Goal: Task Accomplishment & Management: Use online tool/utility

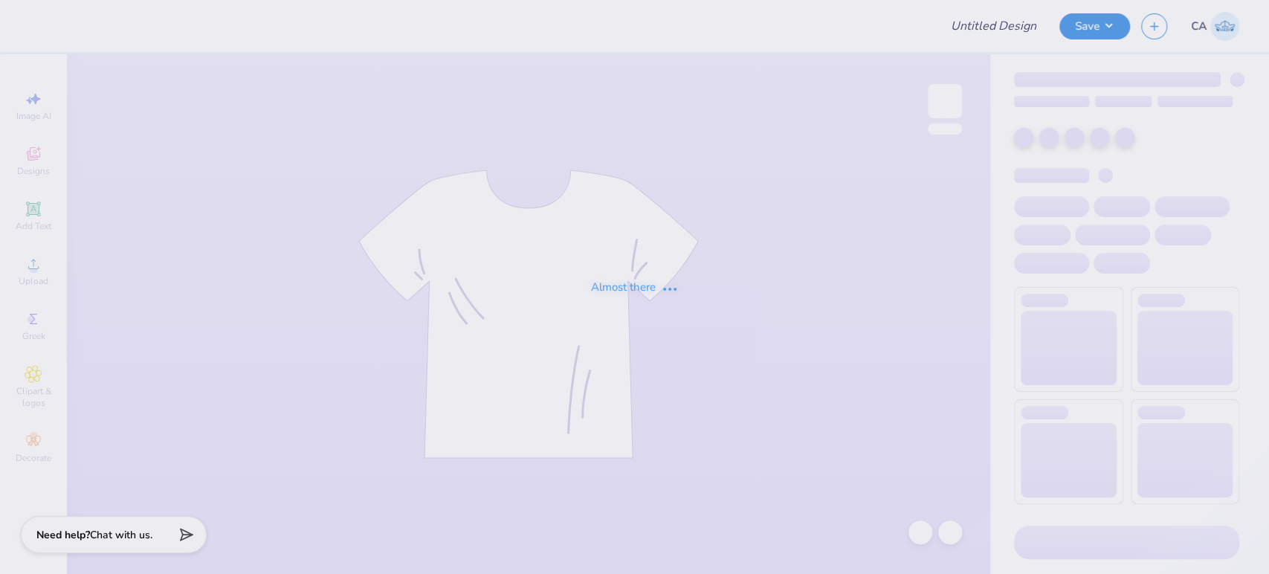
type input "FPS239765"
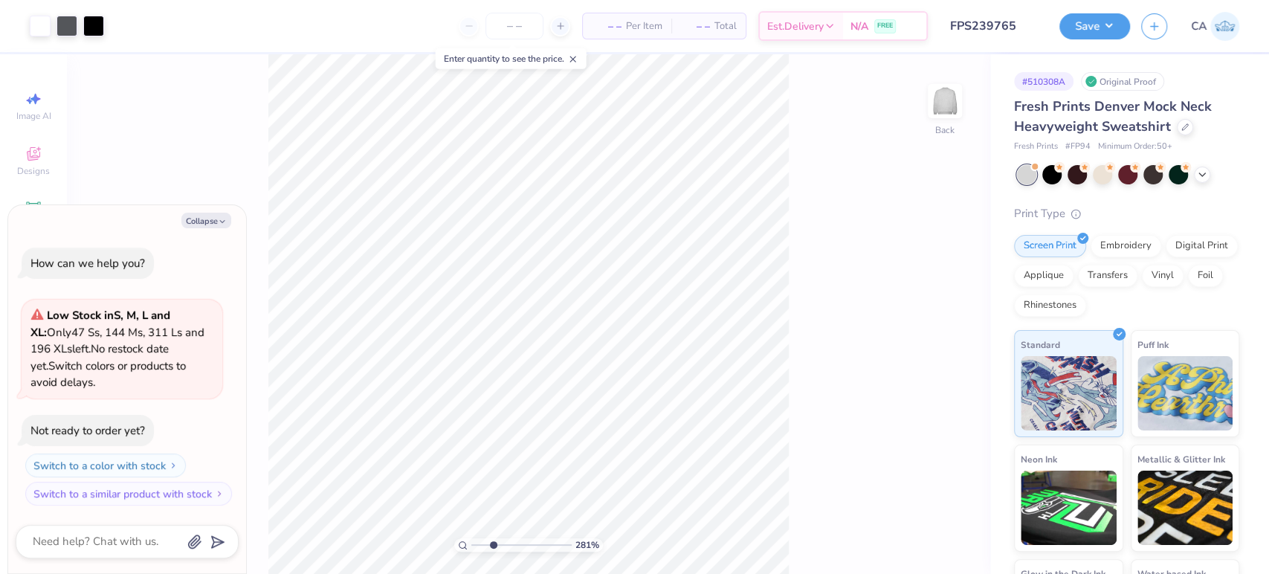
click at [493, 545] on input "range" at bounding box center [521, 544] width 100 height 13
type input "2.35"
click at [488, 543] on input "range" at bounding box center [521, 544] width 100 height 13
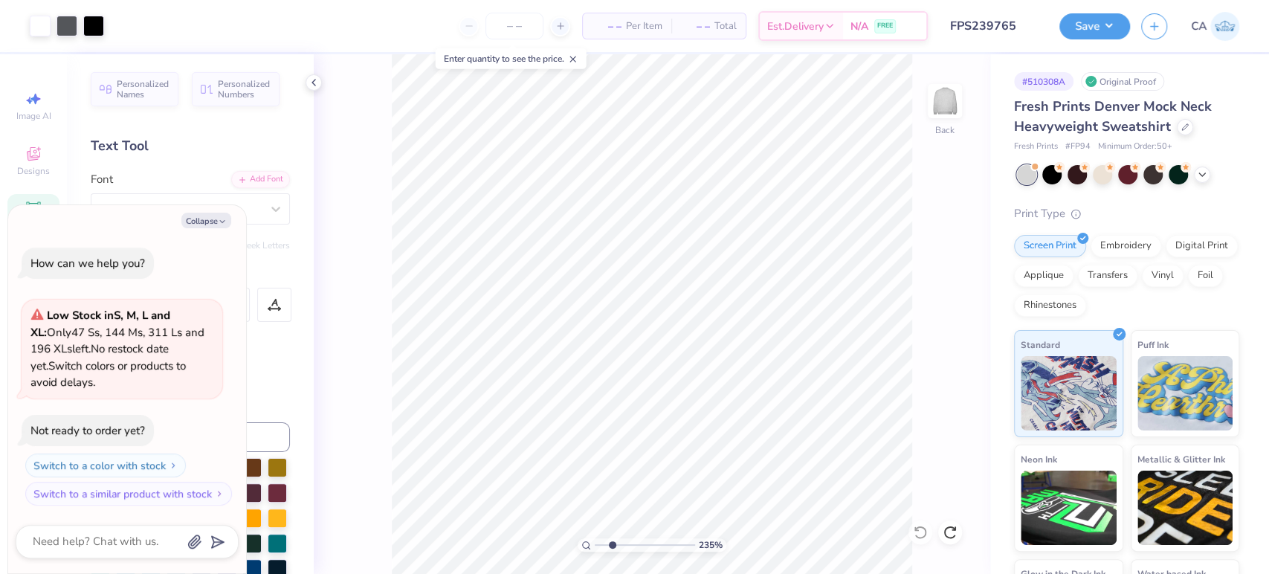
type textarea "x"
type input "1"
type textarea "x"
drag, startPoint x: 612, startPoint y: 540, endPoint x: 609, endPoint y: 524, distance: 16.0
click at [609, 538] on input "range" at bounding box center [645, 544] width 100 height 13
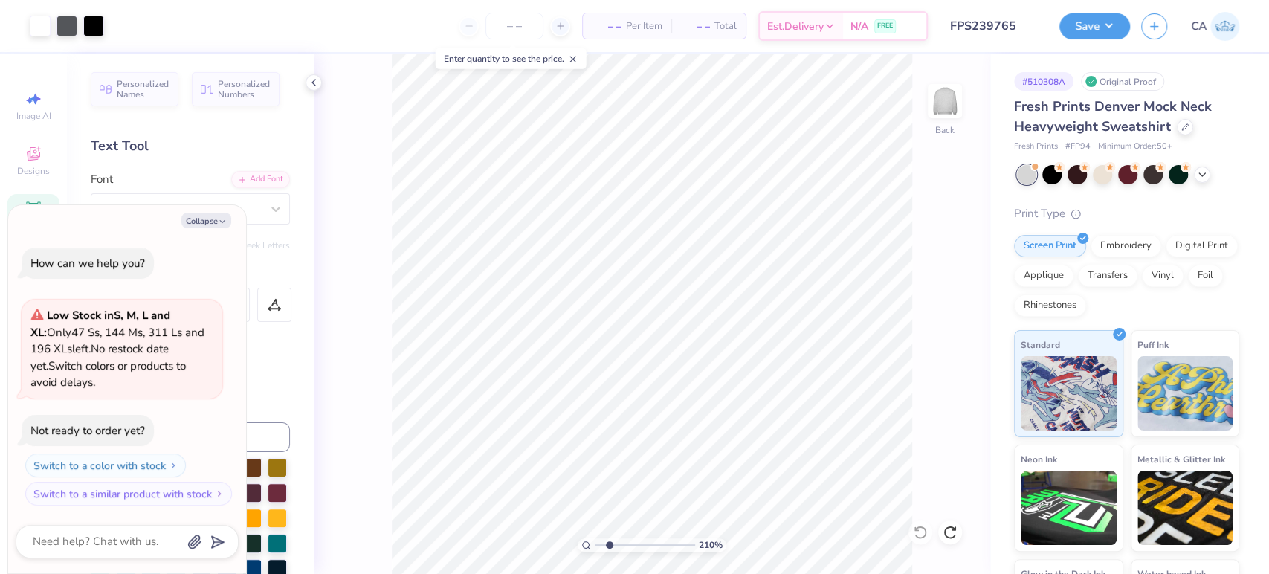
type input "2.1"
type textarea "x"
type input "1"
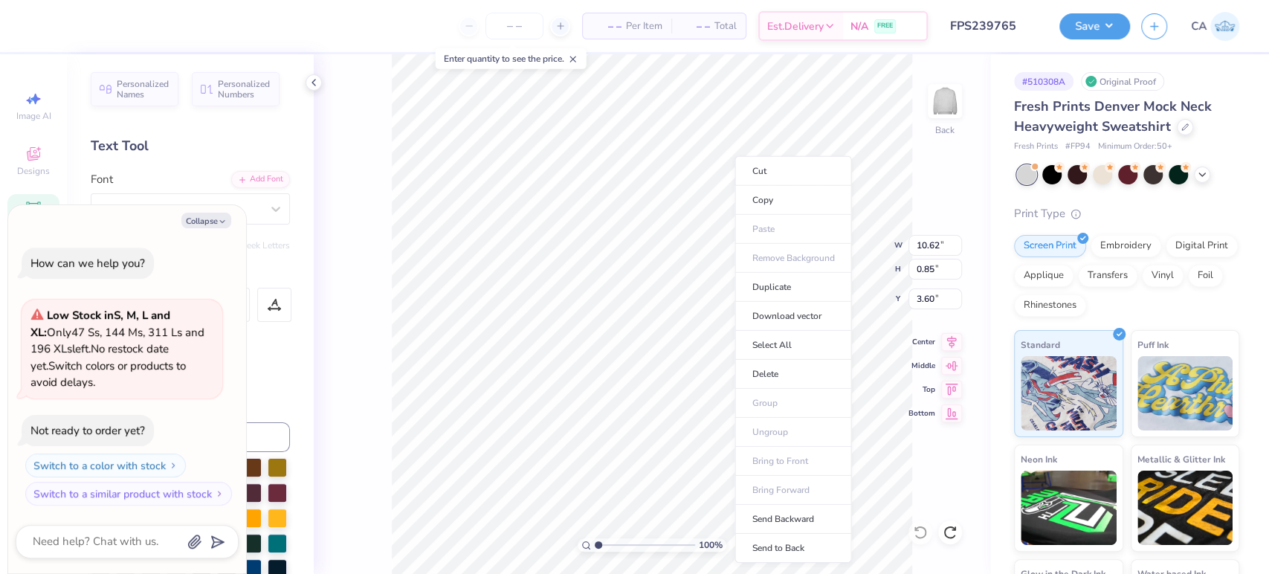
type textarea "x"
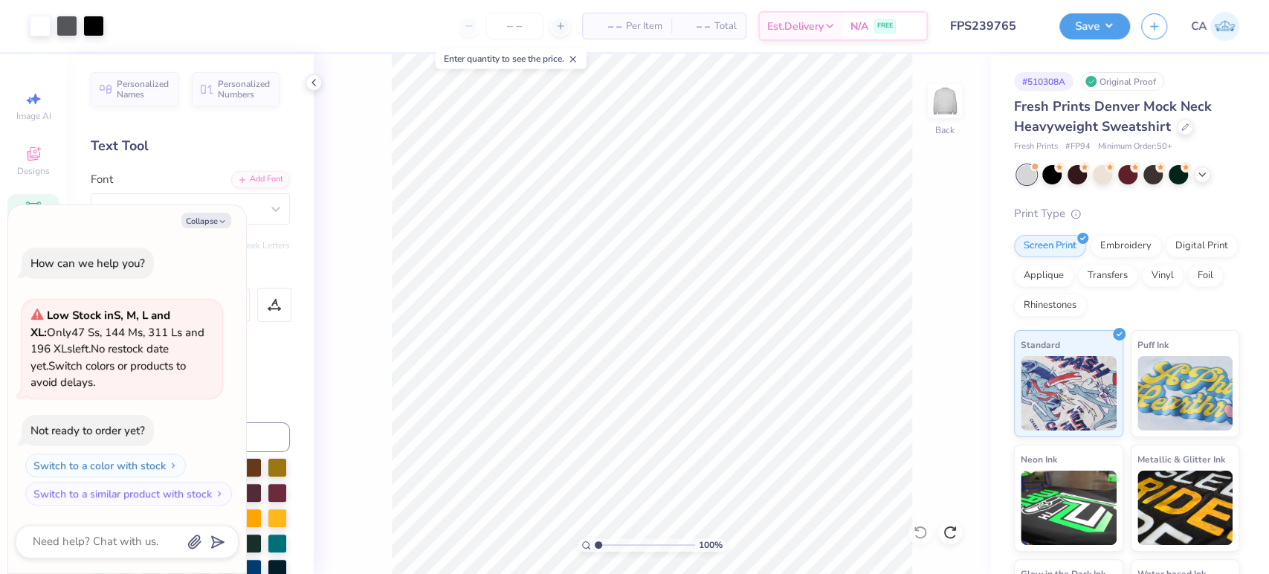
click at [595, 544] on input "range" at bounding box center [645, 544] width 100 height 13
drag, startPoint x: 606, startPoint y: 547, endPoint x: 614, endPoint y: 548, distance: 7.5
click at [608, 547] on div "100 %" at bounding box center [651, 544] width 149 height 13
drag, startPoint x: 614, startPoint y: 548, endPoint x: 602, endPoint y: 531, distance: 20.2
type input "1.43"
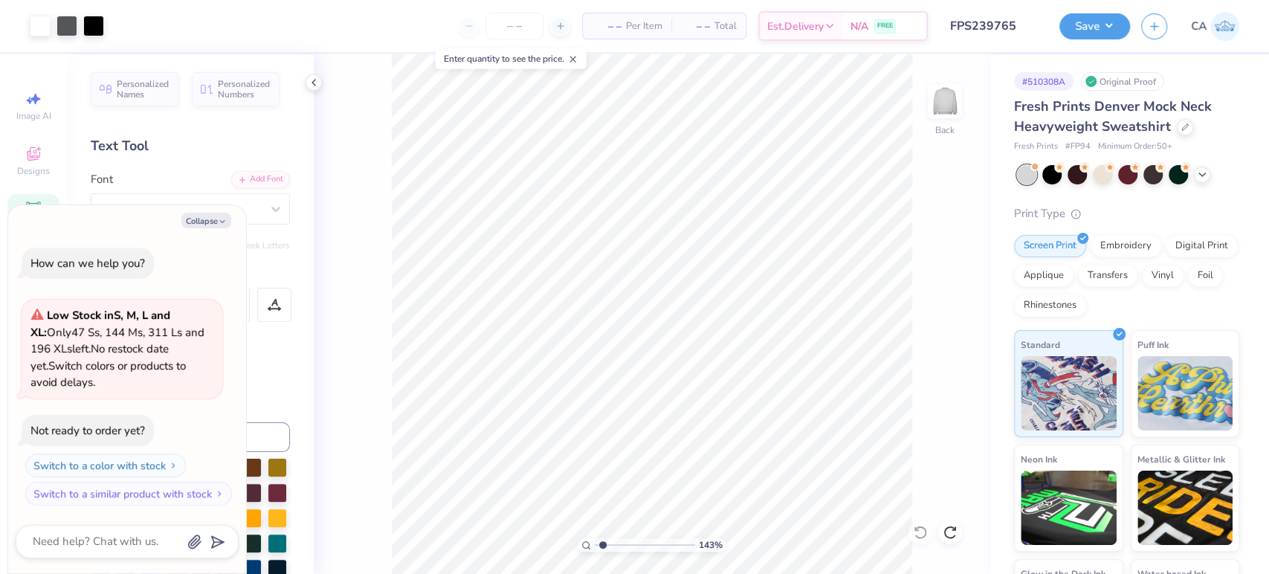
click at [602, 538] on input "range" at bounding box center [645, 544] width 100 height 13
type textarea "x"
type input "1"
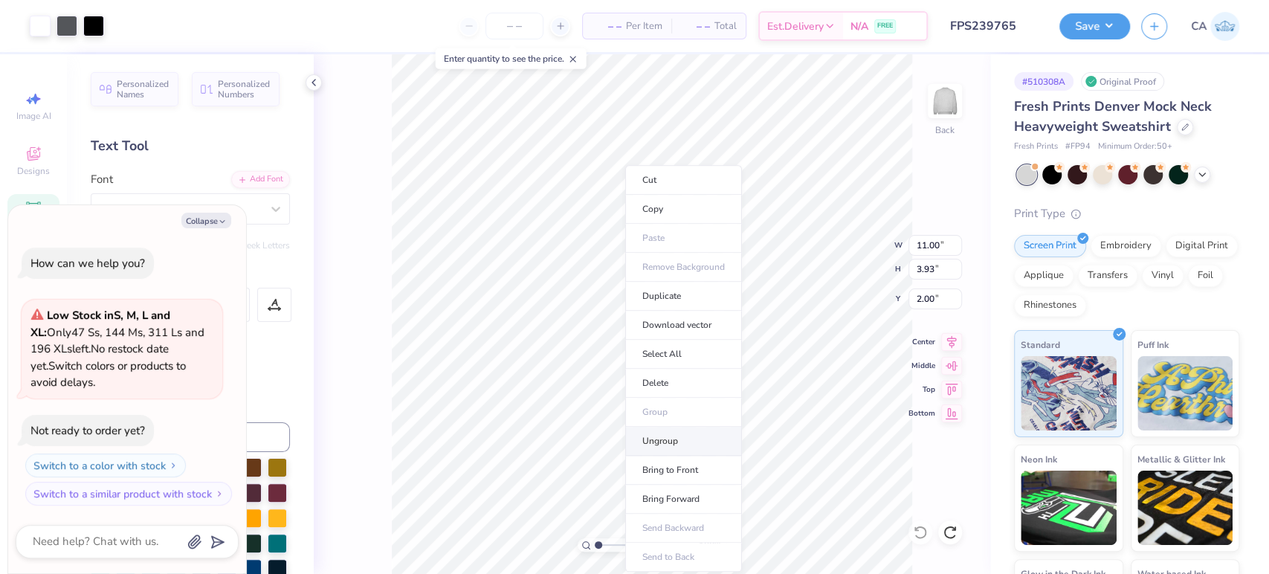
click at [665, 450] on li "Ungroup" at bounding box center [683, 441] width 117 height 29
type textarea "x"
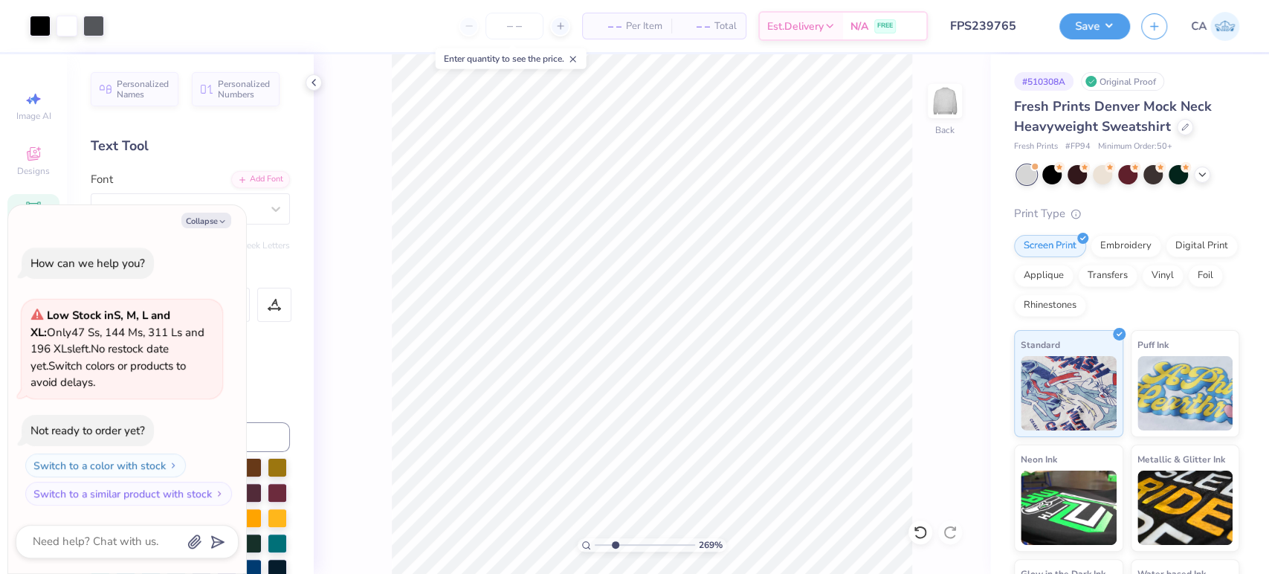
drag, startPoint x: 606, startPoint y: 546, endPoint x: 615, endPoint y: 530, distance: 17.6
click at [615, 538] on input "range" at bounding box center [645, 544] width 100 height 13
type input "2.69"
type textarea "x"
type input "1"
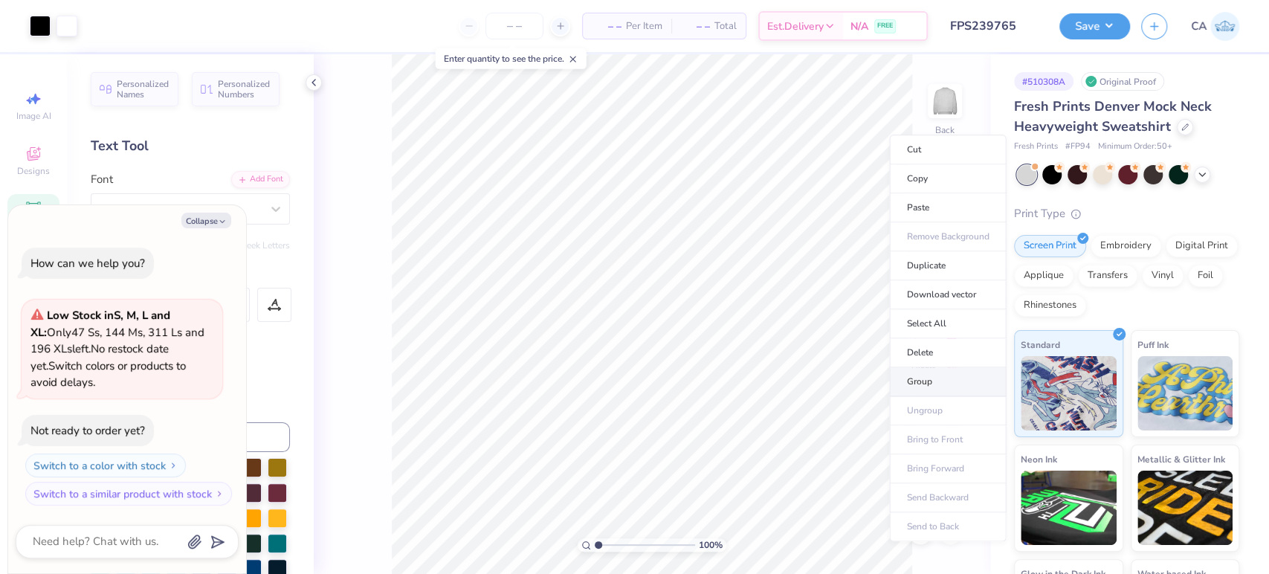
type textarea "x"
drag, startPoint x: 638, startPoint y: 543, endPoint x: 595, endPoint y: 522, distance: 47.9
click at [595, 538] on input "range" at bounding box center [645, 544] width 100 height 13
type input "2.76"
click at [615, 542] on input "range" at bounding box center [645, 544] width 100 height 13
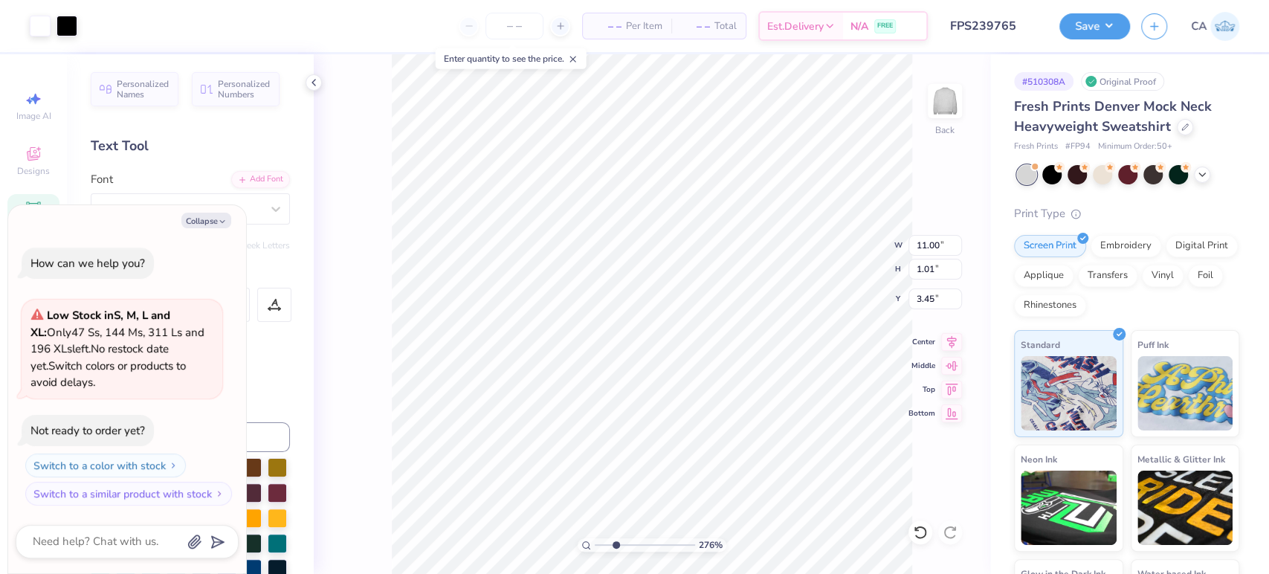
type textarea "x"
type input "1"
click at [537, 557] on li "Send to Back" at bounding box center [564, 557] width 117 height 29
type textarea "x"
type input "1"
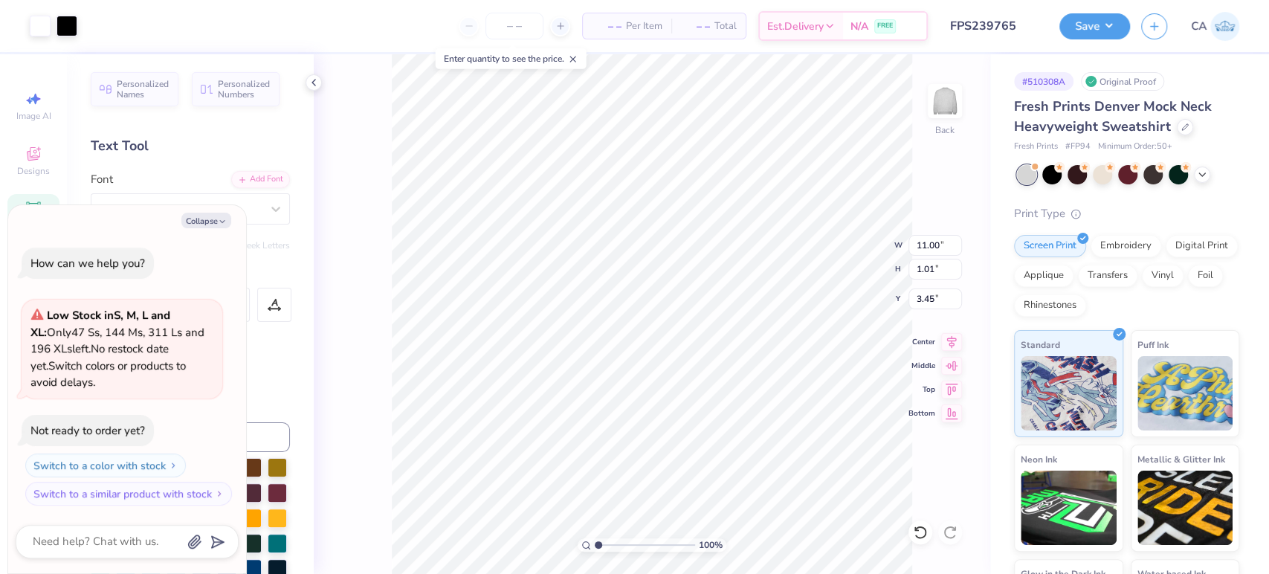
drag, startPoint x: 604, startPoint y: 546, endPoint x: 584, endPoint y: 535, distance: 22.6
click at [595, 538] on input "range" at bounding box center [645, 544] width 100 height 13
click at [638, 406] on li "Group" at bounding box center [669, 412] width 117 height 29
type textarea "x"
type input "10.67"
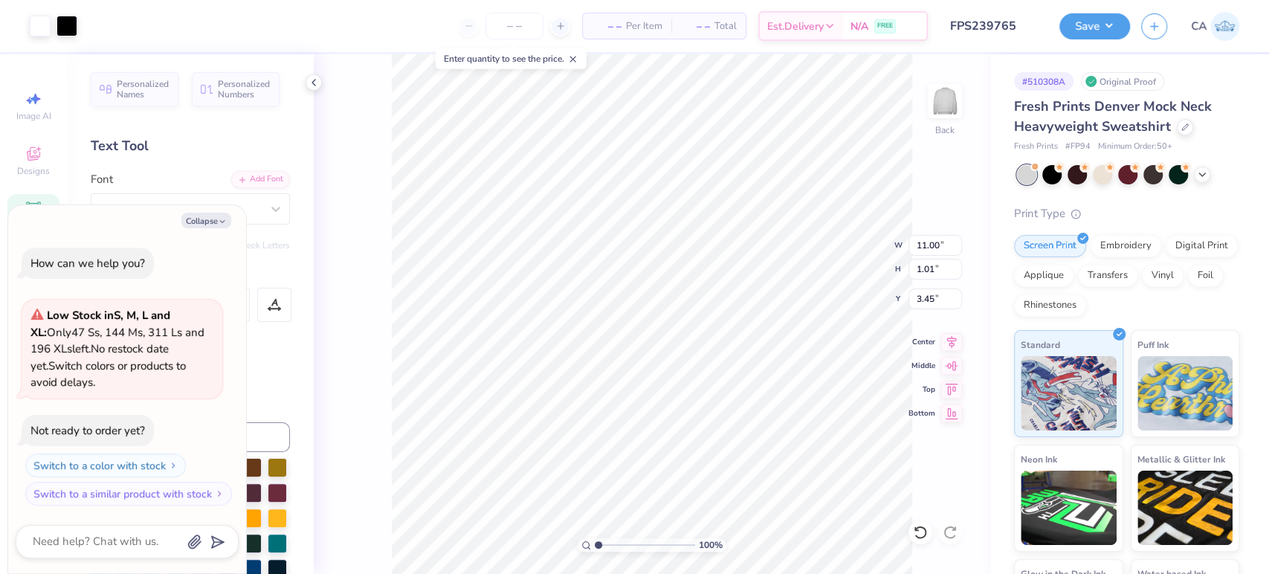
type input "3.93"
type input "2.00"
type textarea "x"
drag, startPoint x: 598, startPoint y: 548, endPoint x: 607, endPoint y: 548, distance: 9.7
type input "1.96"
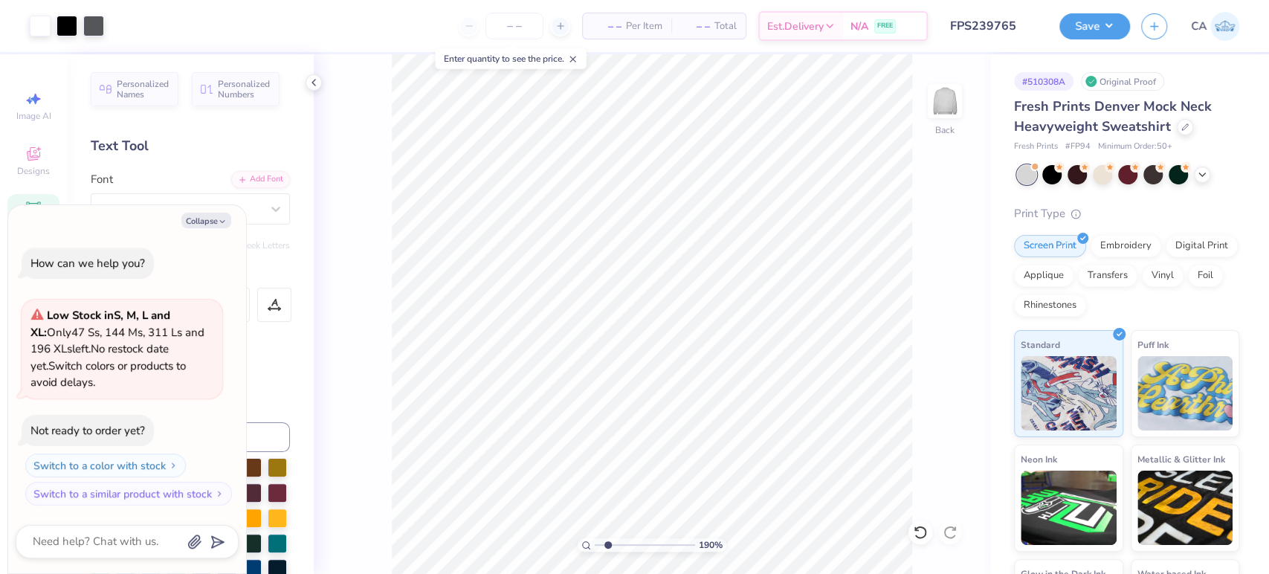
click at [607, 548] on input "range" at bounding box center [645, 544] width 100 height 13
type textarea "x"
type input "6.17"
click at [952, 339] on icon at bounding box center [951, 340] width 21 height 18
click at [947, 343] on icon at bounding box center [951, 340] width 21 height 18
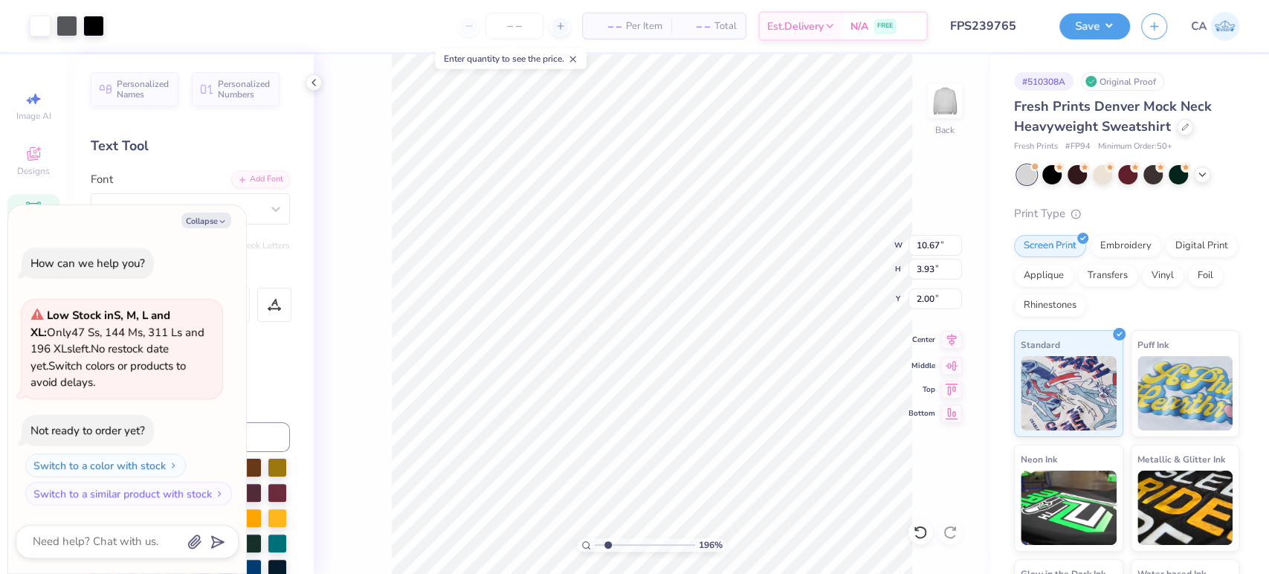
type textarea "x"
click at [603, 546] on input "range" at bounding box center [645, 544] width 100 height 13
drag, startPoint x: 609, startPoint y: 540, endPoint x: 597, endPoint y: 537, distance: 12.5
type input "1"
click at [597, 538] on input "range" at bounding box center [645, 544] width 100 height 13
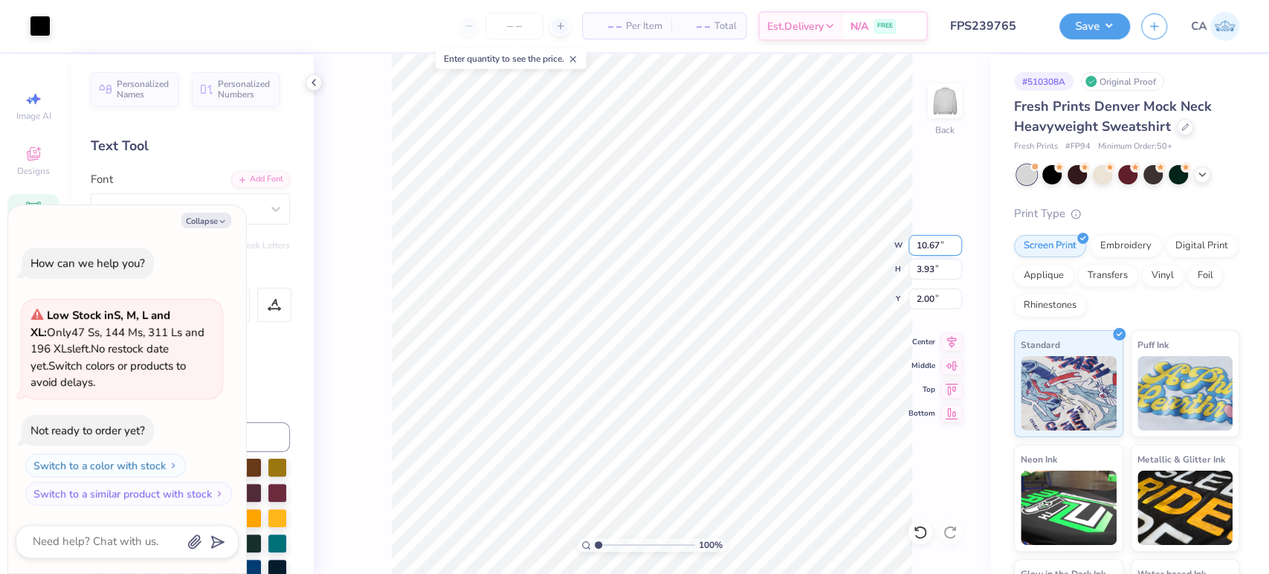
click at [933, 242] on input "10.67" at bounding box center [935, 245] width 54 height 21
type textarea "x"
click at [931, 249] on input "11.00" at bounding box center [935, 245] width 54 height 21
paste input "0.67"
type input "10.67"
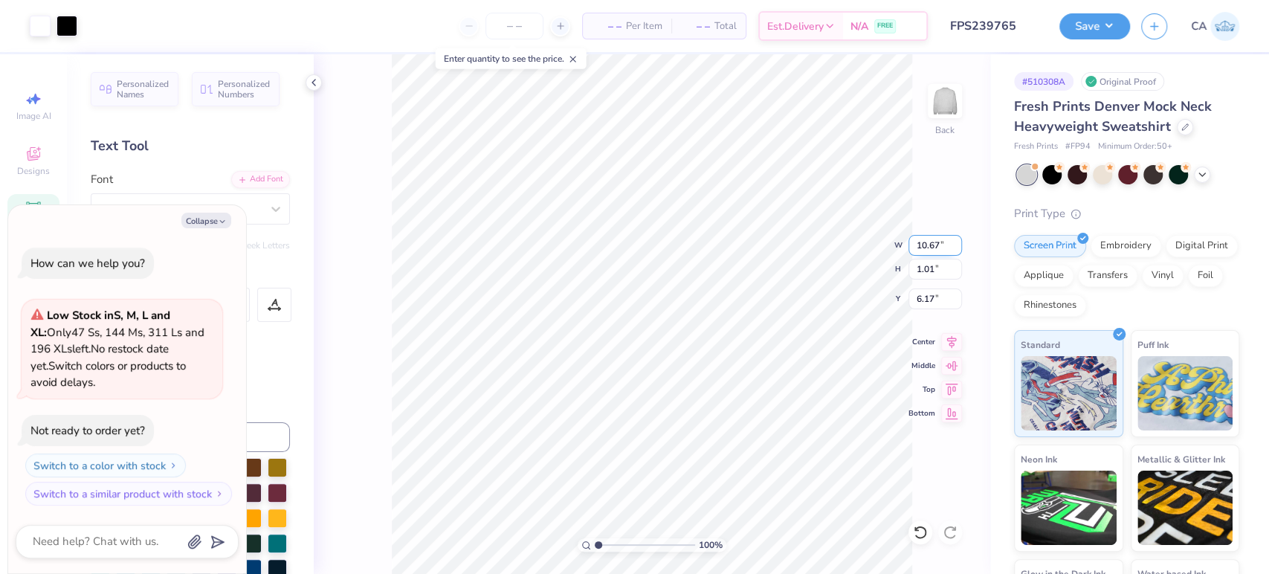
type textarea "x"
type input "0.98"
type input "6.18"
type textarea "x"
click at [931, 254] on input "10.67" at bounding box center [935, 245] width 54 height 21
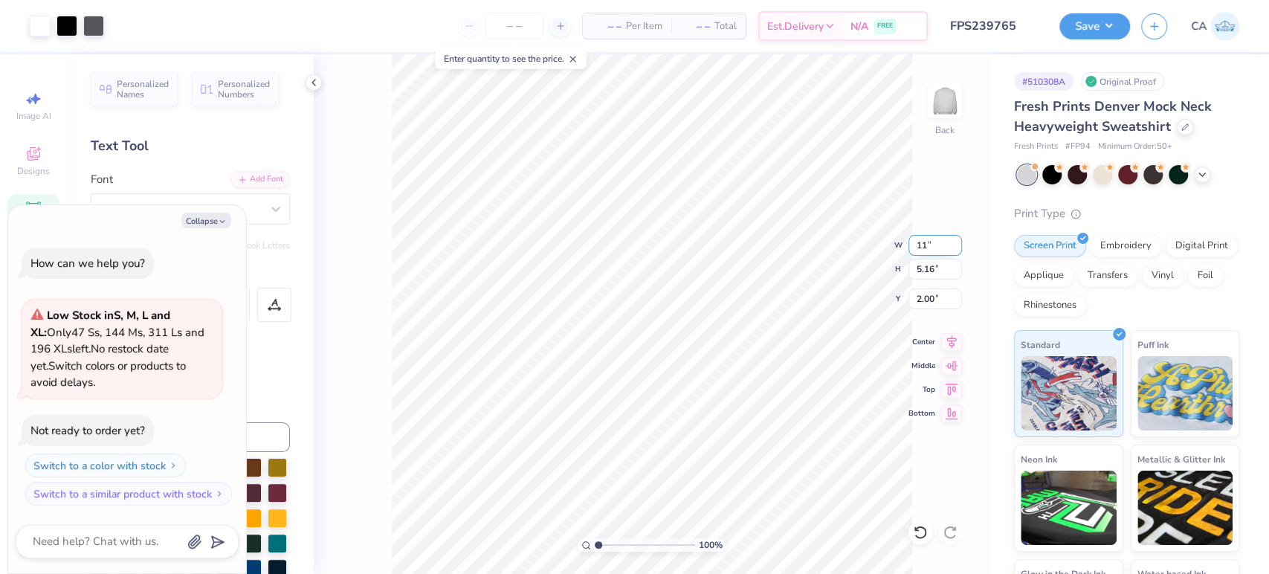
type input "11"
type textarea "x"
type input "11.00"
type input "5.32"
click at [910, 291] on input "1.92" at bounding box center [935, 298] width 54 height 21
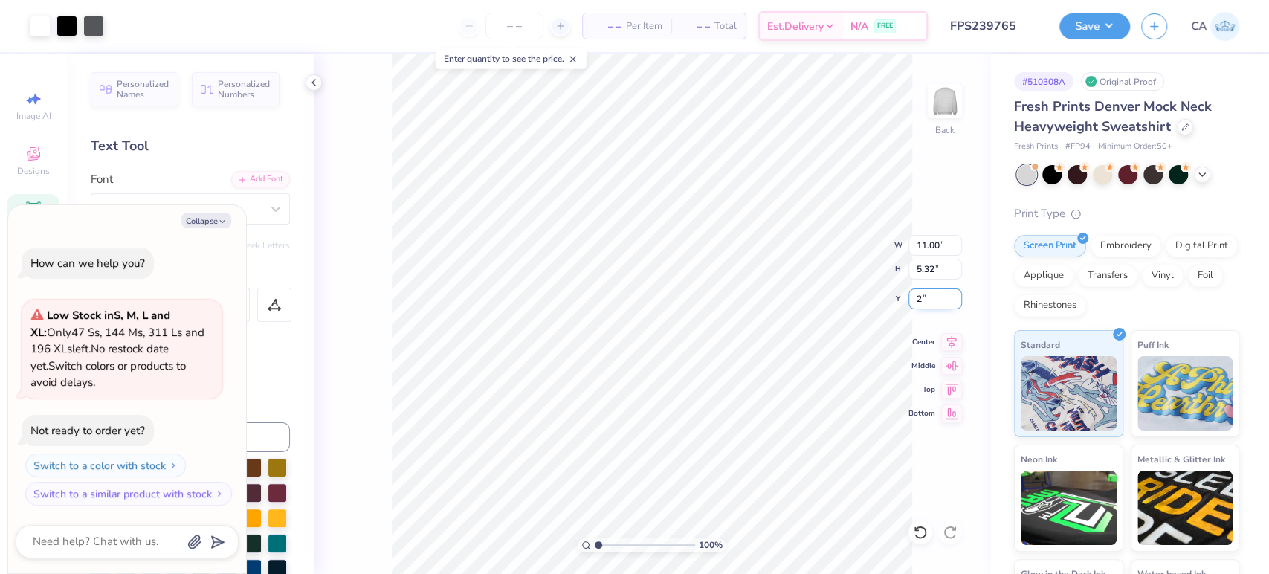
type input "2"
type textarea "x"
type input "2.00"
click at [1088, 39] on div "Save" at bounding box center [1094, 26] width 71 height 26
click at [1093, 31] on button "Save" at bounding box center [1094, 24] width 71 height 26
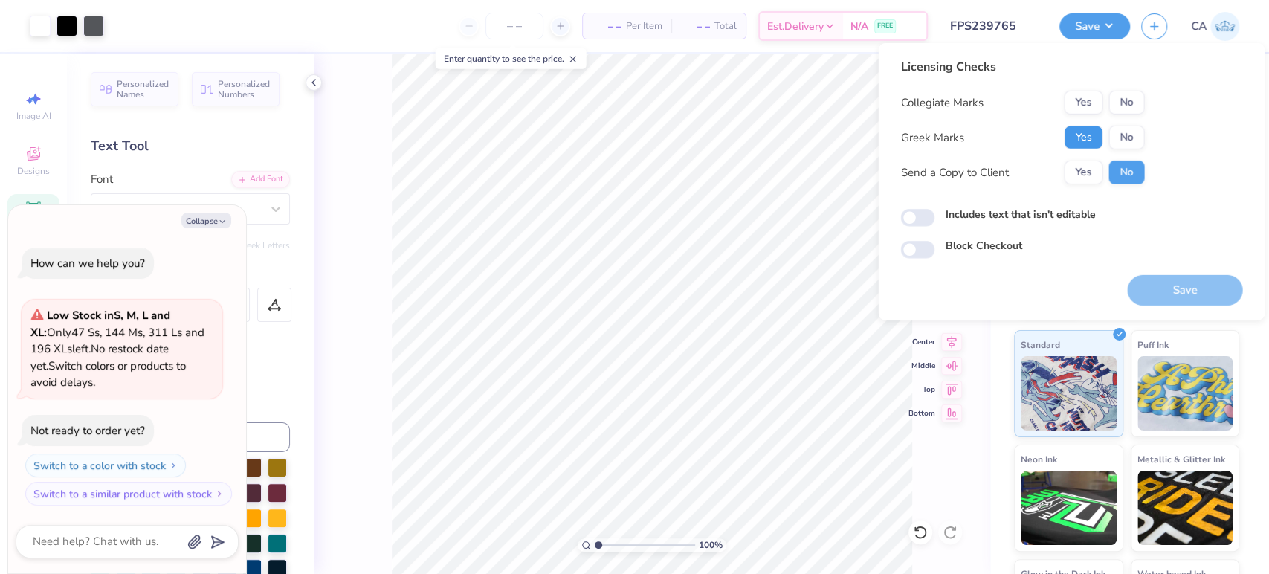
click at [1088, 141] on button "Yes" at bounding box center [1083, 138] width 39 height 24
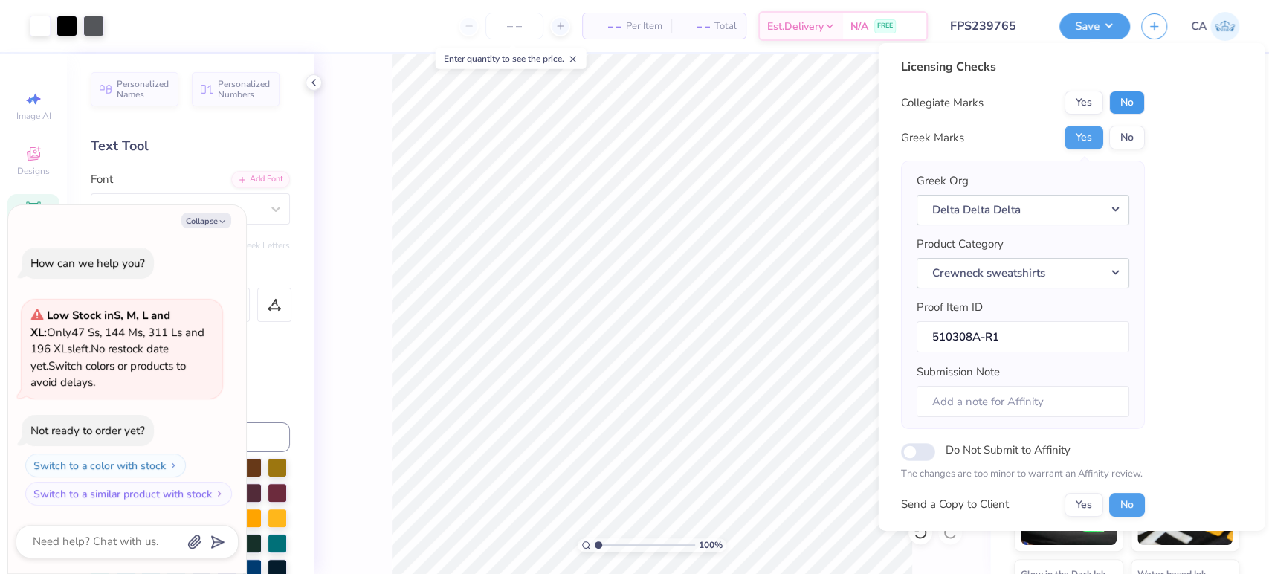
click at [1112, 95] on button "No" at bounding box center [1126, 103] width 36 height 24
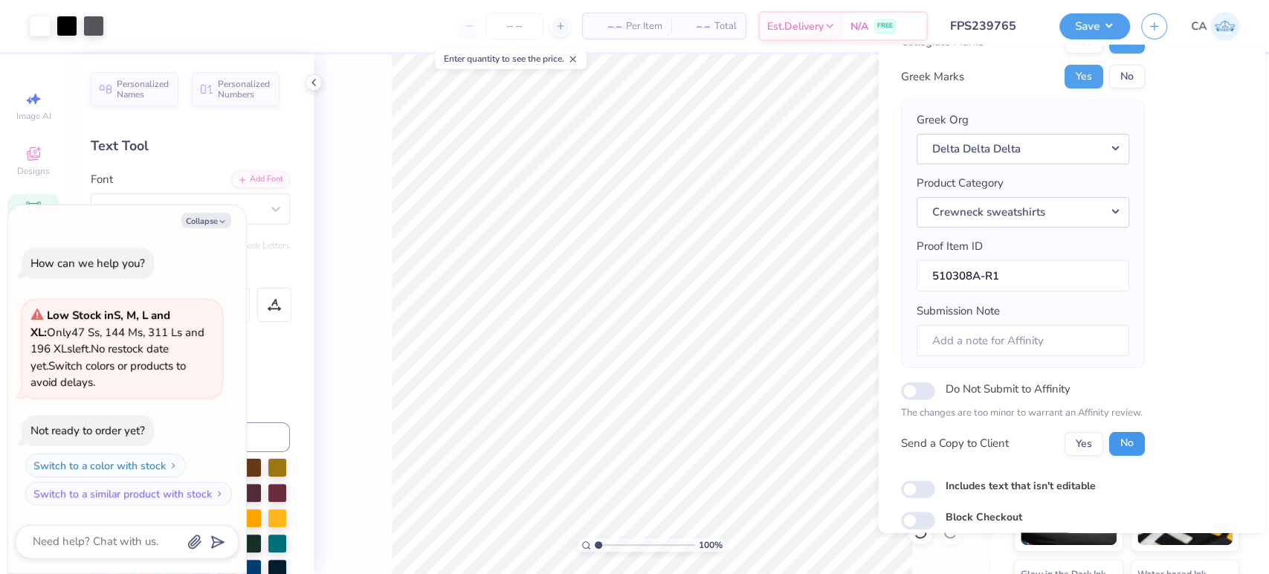
scroll to position [119, 0]
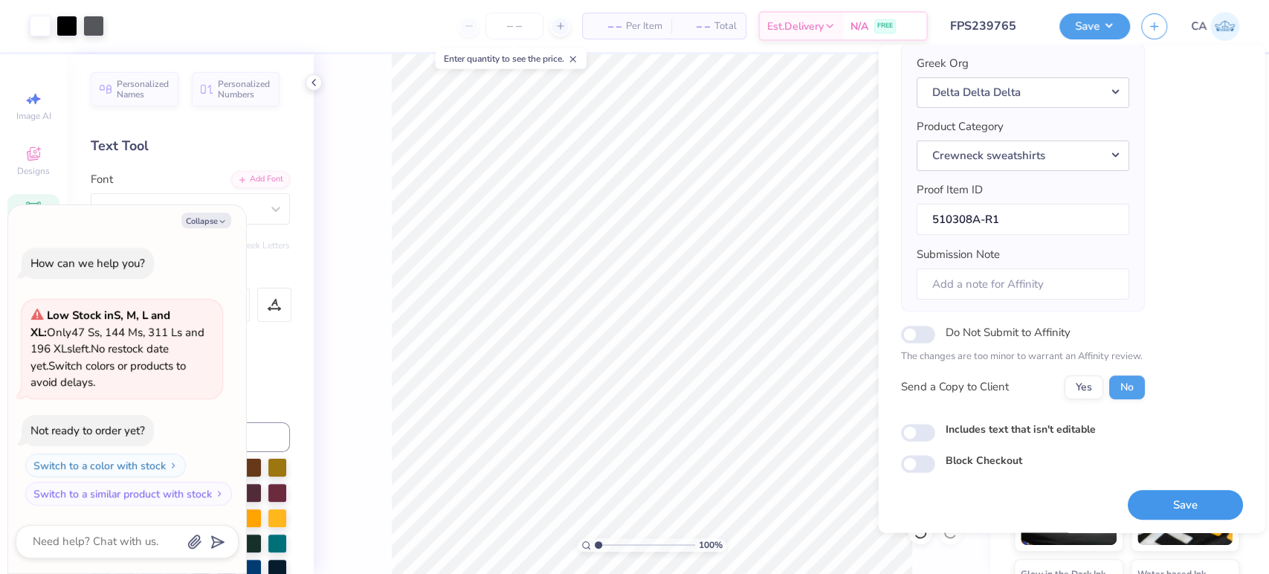
click at [1149, 508] on button "Save" at bounding box center [1184, 505] width 115 height 30
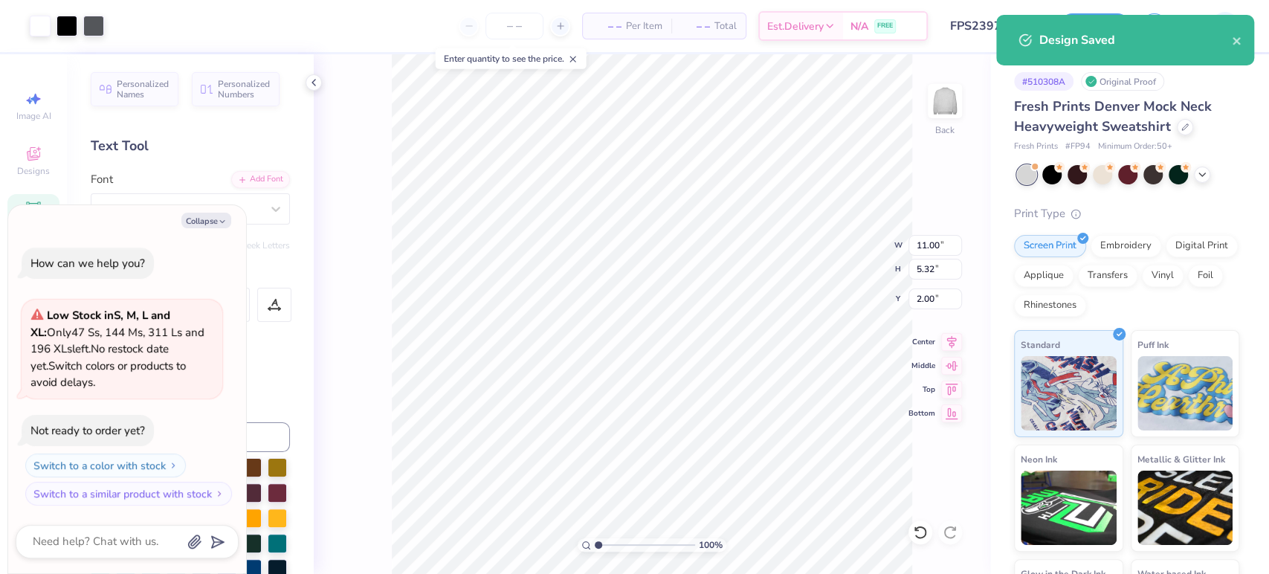
type textarea "x"
